Goal: Task Accomplishment & Management: Use online tool/utility

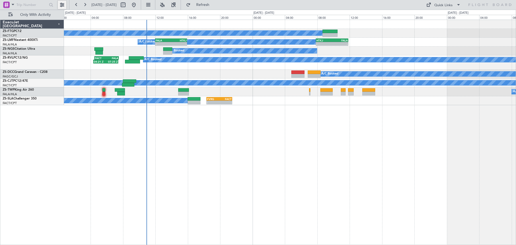
click at [63, 5] on button at bounding box center [62, 5] width 9 height 9
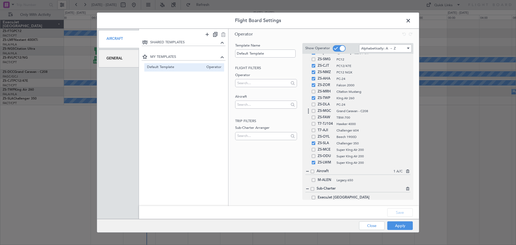
scroll to position [386, 0]
click at [313, 101] on span at bounding box center [313, 100] width 3 height 3
click at [315, 99] on input "checkbox" at bounding box center [315, 99] width 0 height 0
click at [399, 210] on button "Save" at bounding box center [400, 212] width 26 height 9
click at [402, 226] on button "Apply" at bounding box center [400, 225] width 26 height 9
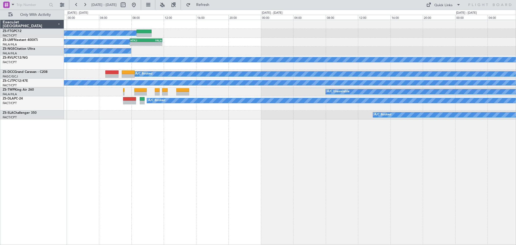
click at [197, 191] on div "A/C Booked A/C Booked A/C Booked - - HTKJ 07:50 Z FALA 11:50 Z FALA 12:00 Z HTK…" at bounding box center [290, 132] width 452 height 225
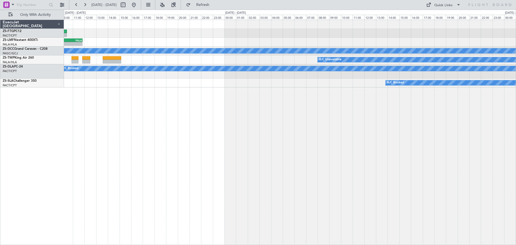
click at [152, 212] on div "A/C Booked - - HTKJ 07:50 Z FALA 11:50 Z A/C Booked A/C Booked A/C Booked A/C U…" at bounding box center [290, 132] width 452 height 225
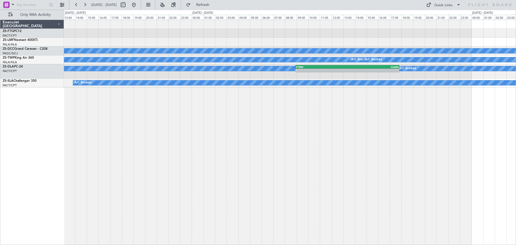
click at [178, 243] on div "A/C Booked A/C Unavailable A/C Booked A/C Booked A/C Booked - - FYRW 08:55 Z GA…" at bounding box center [290, 132] width 452 height 225
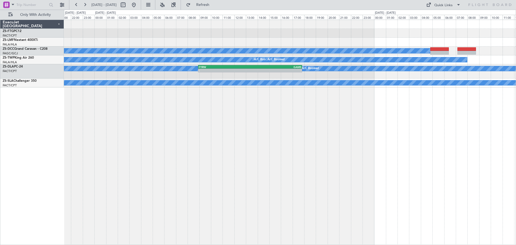
click at [204, 230] on div "A/C Booked A/C Unavailable A/C Booked A/C Booked A/C Booked - - FYRW 08:55 Z GA…" at bounding box center [290, 132] width 452 height 225
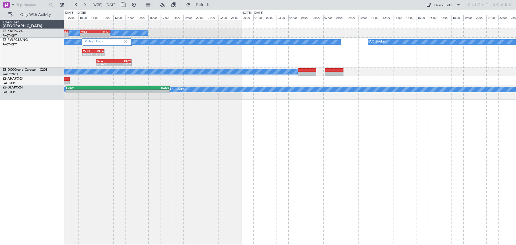
click at [126, 212] on div "A/C Unavailable - - FACT 06:40 Z FASZ 09:10 Z - - FASZ 10:10 Z FACT 12:45 Z 2 F…" at bounding box center [290, 132] width 452 height 225
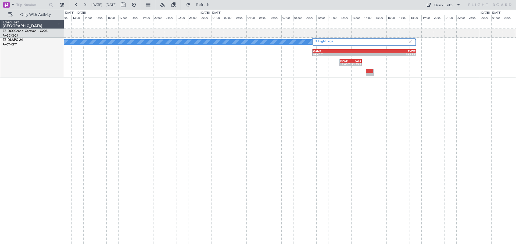
click at [184, 224] on div "A/C Booked A/C Booked GAMS 09:40 Z FYWE 18:35 Z 3 Flight Legs FYWE 12:00 Z FALA…" at bounding box center [290, 132] width 452 height 225
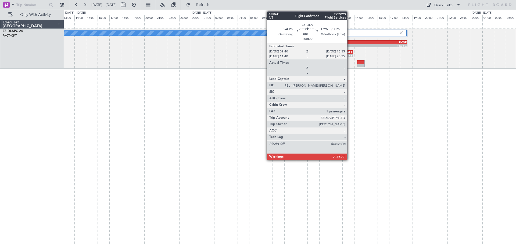
click at [349, 43] on div "GAMS" at bounding box center [329, 42] width 51 height 3
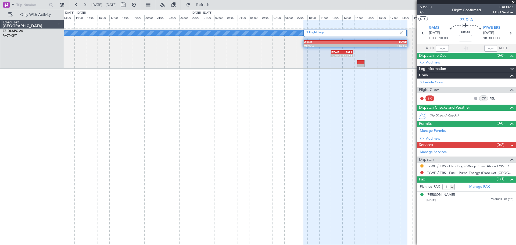
click at [512, 3] on span at bounding box center [512, 2] width 5 height 5
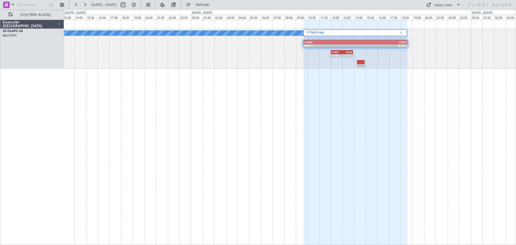
type input "0"
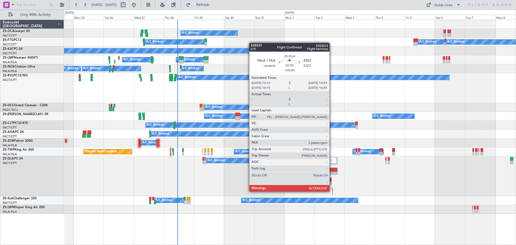
click at [332, 191] on div at bounding box center [332, 190] width 1 height 7
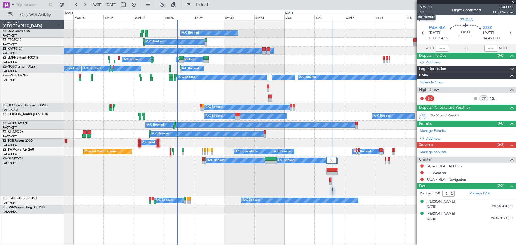
click at [428, 7] on span "535531" at bounding box center [426, 7] width 13 height 6
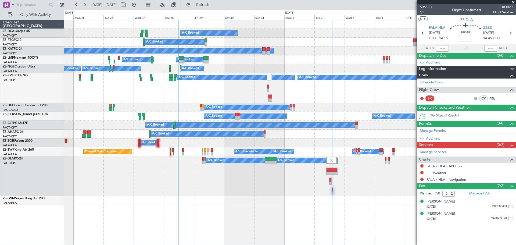
click at [512, 2] on span at bounding box center [512, 2] width 5 height 5
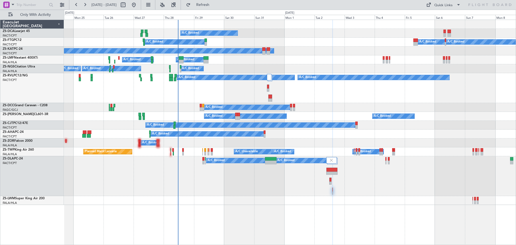
type input "0"
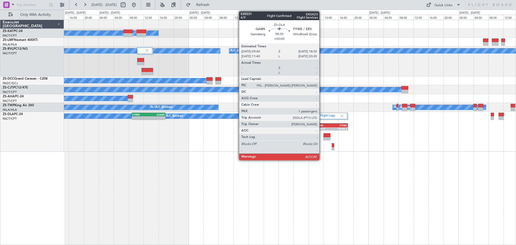
click at [321, 127] on div "09:40 Z" at bounding box center [323, 128] width 16 height 3
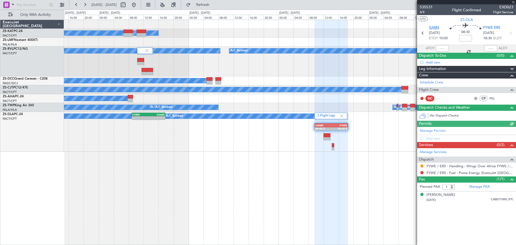
click at [433, 27] on span "GAMS" at bounding box center [434, 27] width 10 height 5
click at [513, 2] on span at bounding box center [512, 2] width 5 height 5
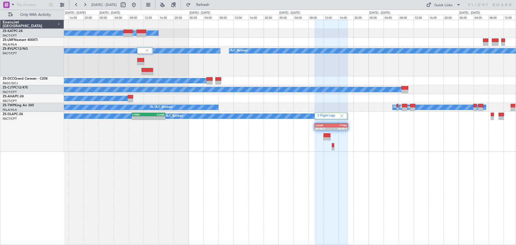
type input "0"
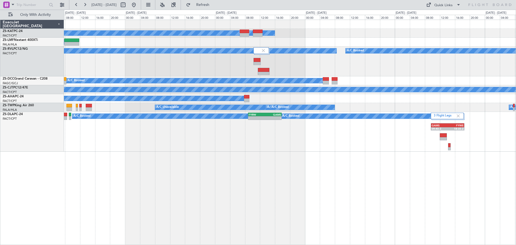
click at [286, 196] on div "A/C Unavailable A/C Booked A/C Booked A/C Booked A/C Booked A/C Booked A/C Book…" at bounding box center [290, 132] width 452 height 225
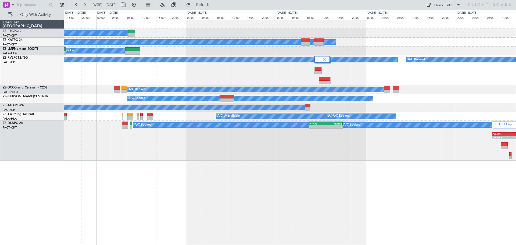
click at [176, 207] on div "A/C Booked A/C Unavailable A/C Booked A/C Booked A/C Booked A/C Booked A/C Book…" at bounding box center [290, 132] width 452 height 225
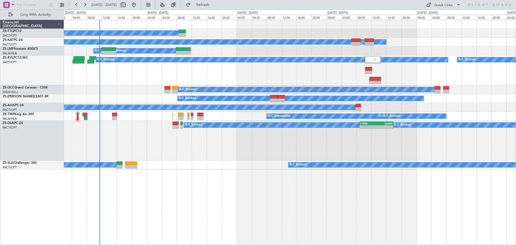
click at [147, 187] on div "A/C Booked A/C Unavailable A/C Booked A/C Booked A/C Booked A/C Booked A/C Book…" at bounding box center [290, 132] width 452 height 225
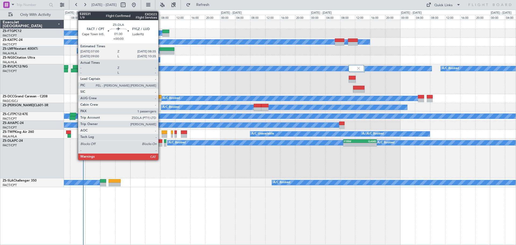
click at [161, 143] on div at bounding box center [159, 145] width 6 height 4
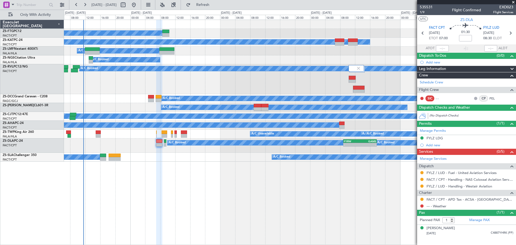
click at [514, 1] on span at bounding box center [512, 2] width 5 height 5
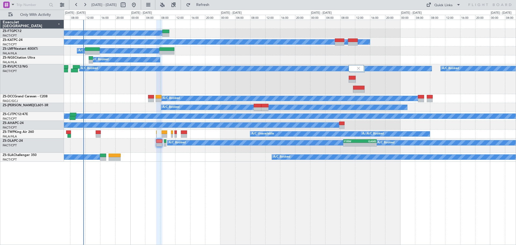
type input "0"
